Goal: Task Accomplishment & Management: Manage account settings

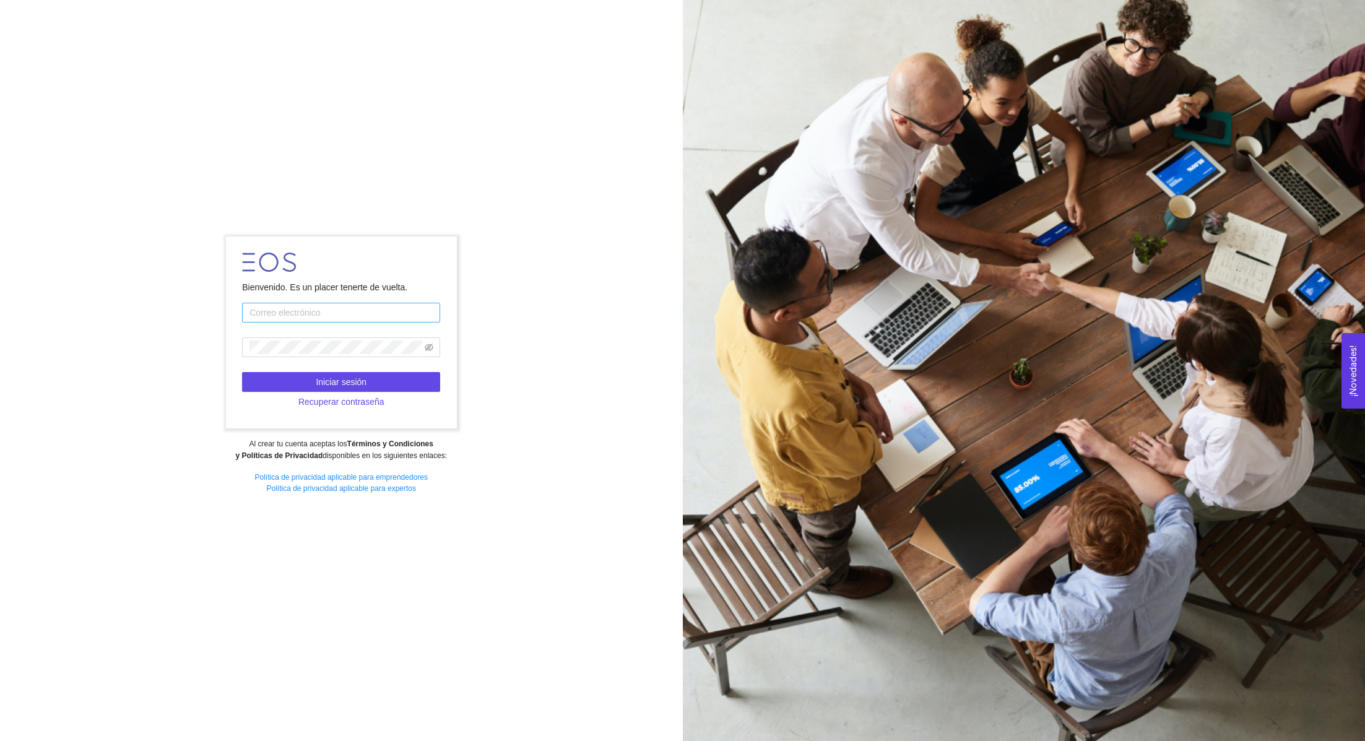
click at [337, 306] on input "text" at bounding box center [341, 313] width 198 height 20
type input "[PERSON_NAME][EMAIL_ADDRESS][DOMAIN_NAME]"
click at [377, 373] on button "Iniciar sesión" at bounding box center [341, 382] width 198 height 20
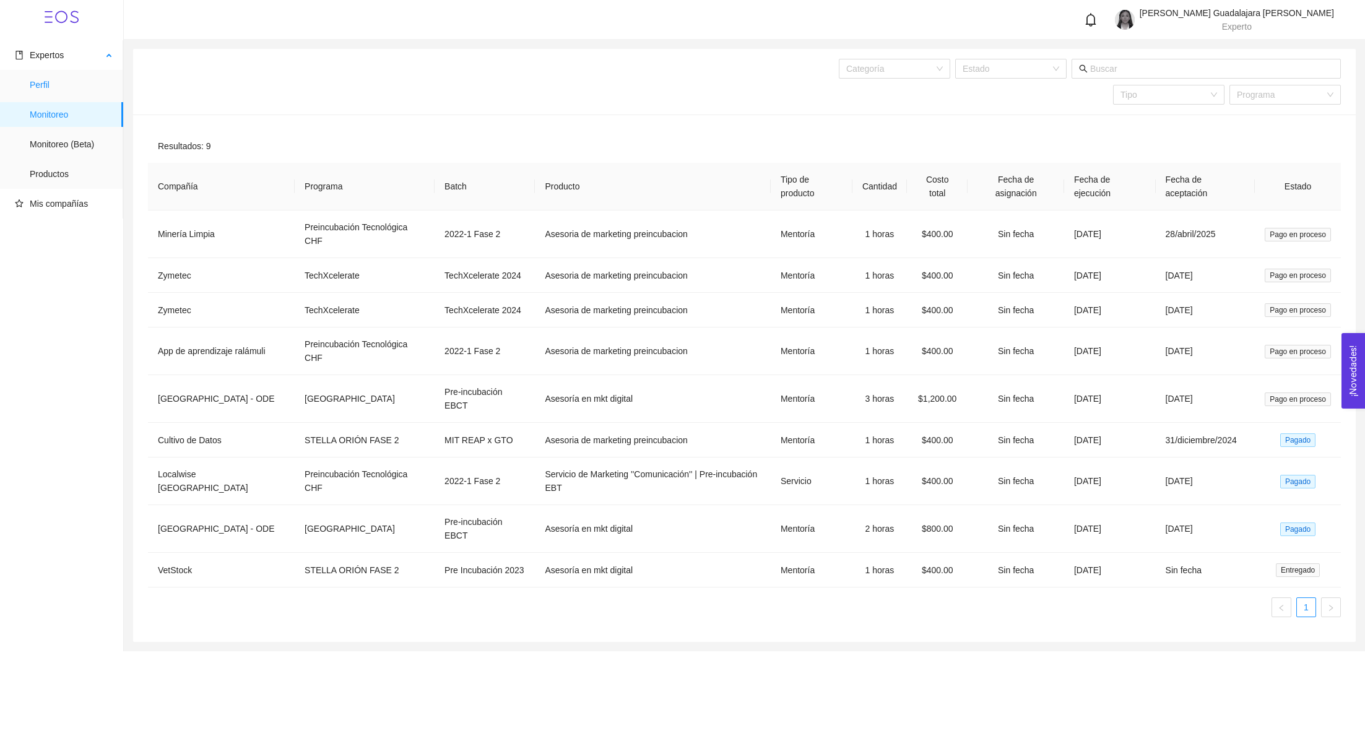
click at [64, 80] on span "Perfil" at bounding box center [72, 84] width 84 height 25
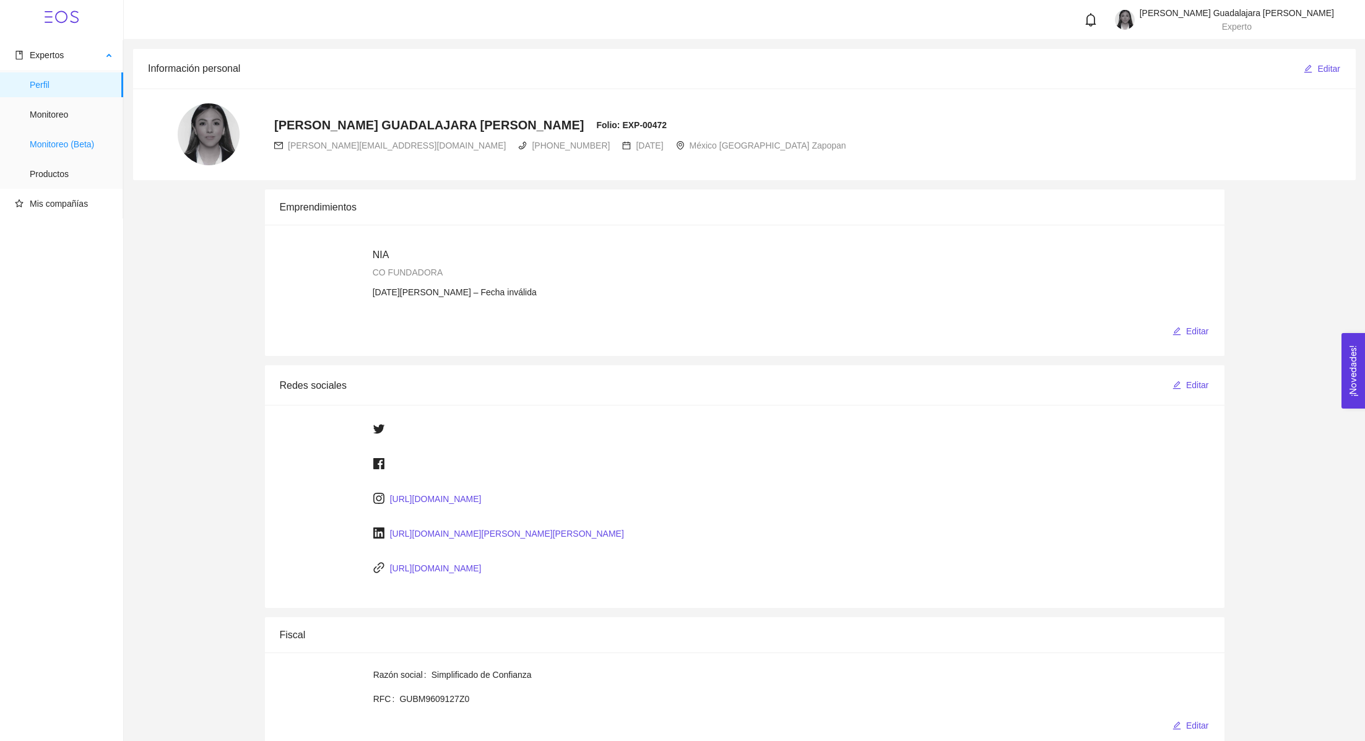
click at [59, 134] on span "Monitoreo (Beta)" at bounding box center [72, 144] width 84 height 25
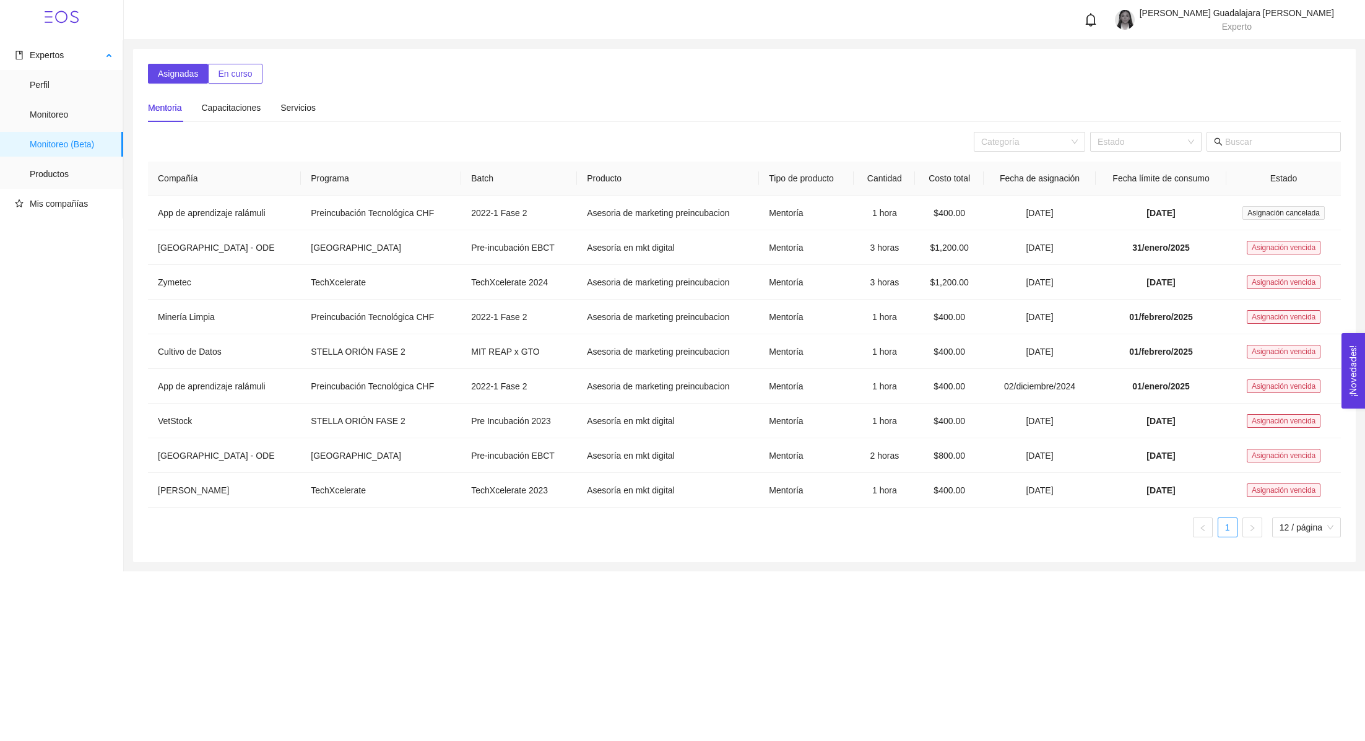
click at [59, 157] on ul "Perfil Monitoreo Monitoreo (Beta) Productos" at bounding box center [61, 129] width 123 height 119
click at [58, 166] on span "Productos" at bounding box center [72, 174] width 84 height 25
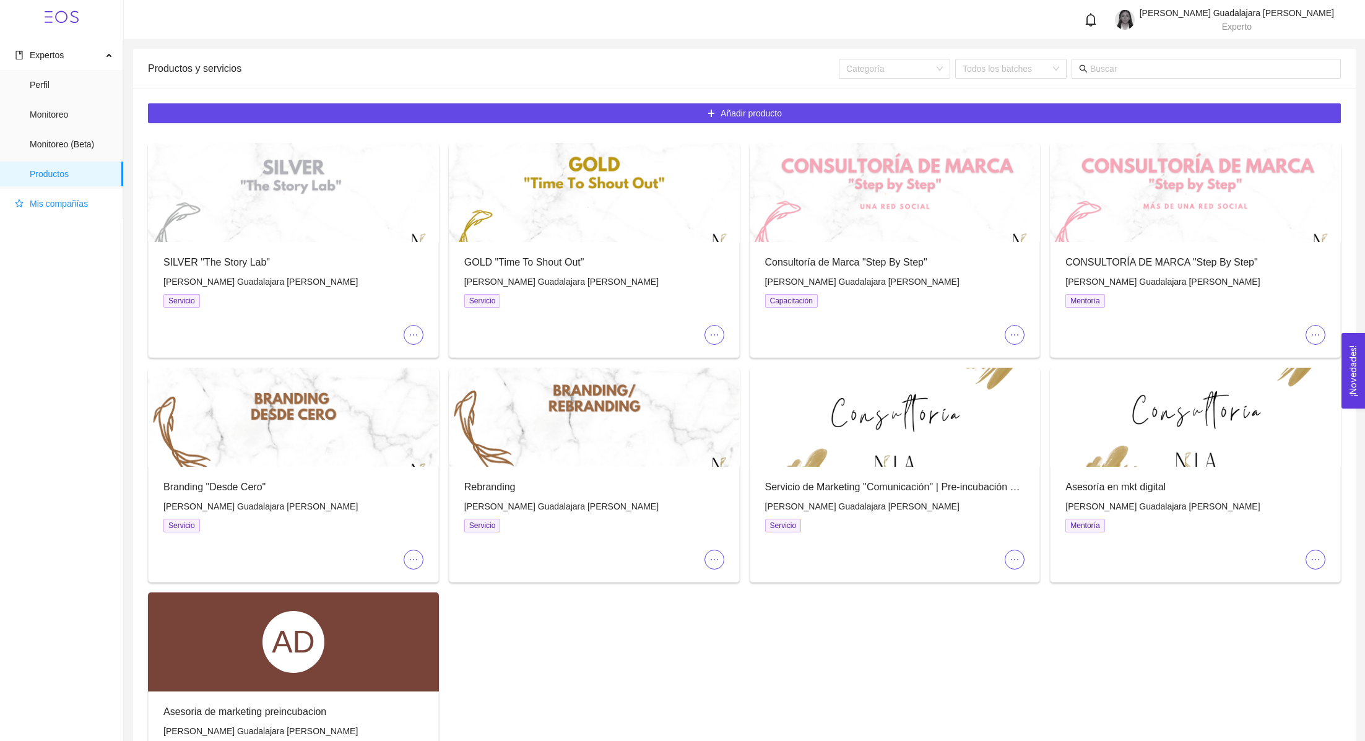
click at [60, 194] on span "Mis compañías" at bounding box center [64, 203] width 98 height 25
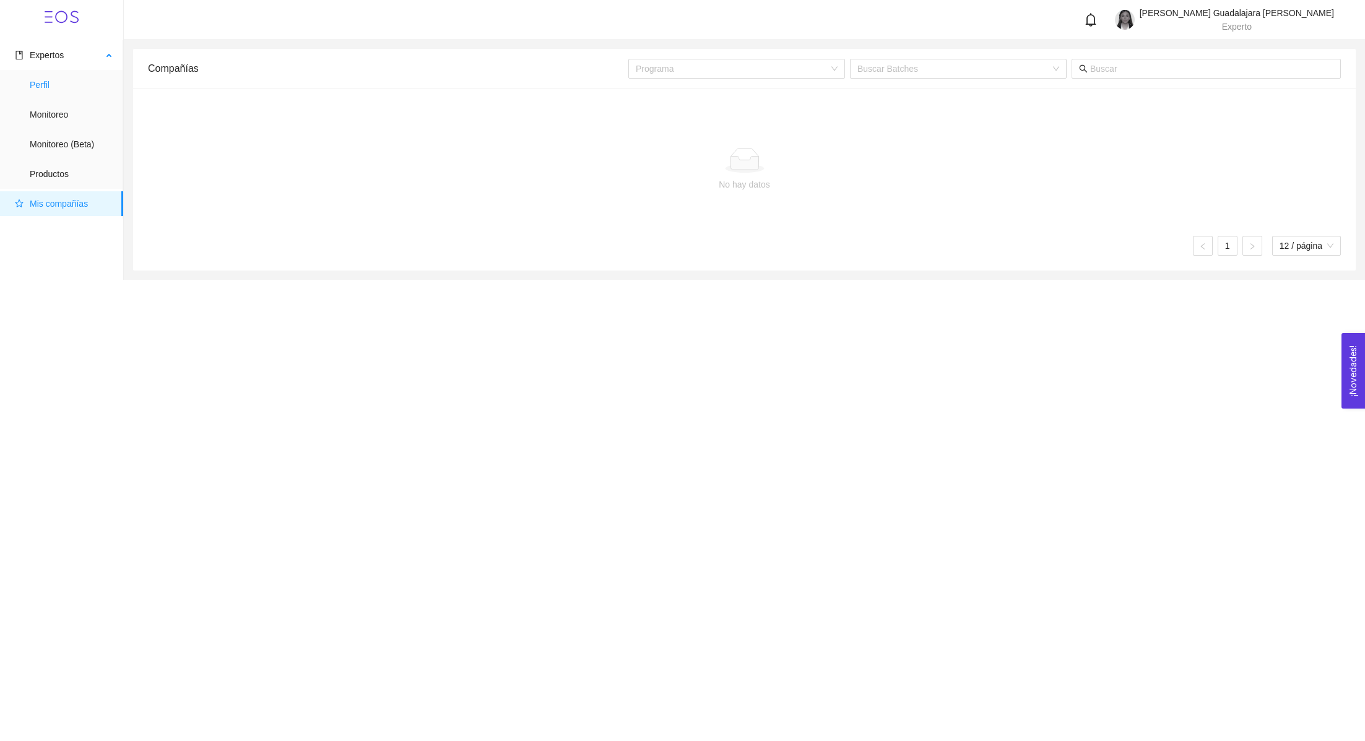
click at [57, 74] on span "Perfil" at bounding box center [72, 84] width 84 height 25
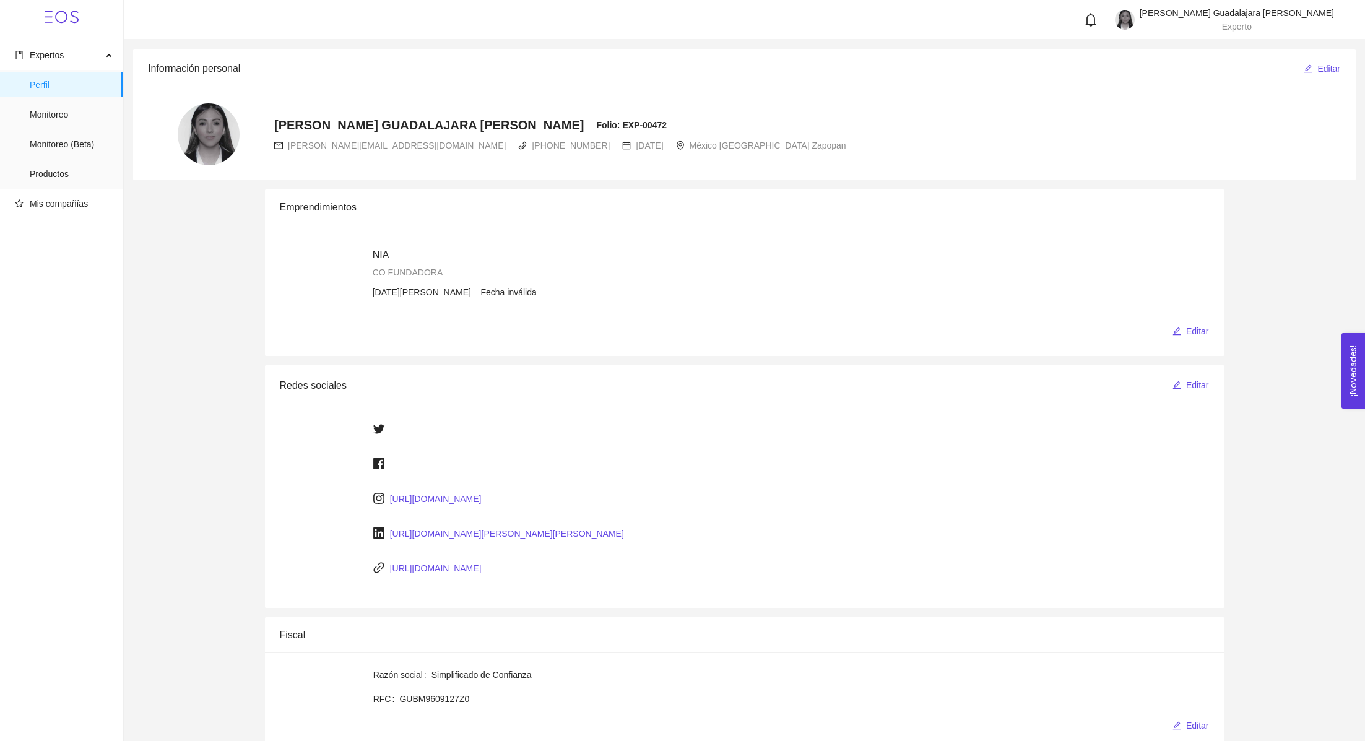
click at [532, 147] on span "[PHONE_NUMBER]" at bounding box center [571, 146] width 78 height 10
